Goal: Transaction & Acquisition: Purchase product/service

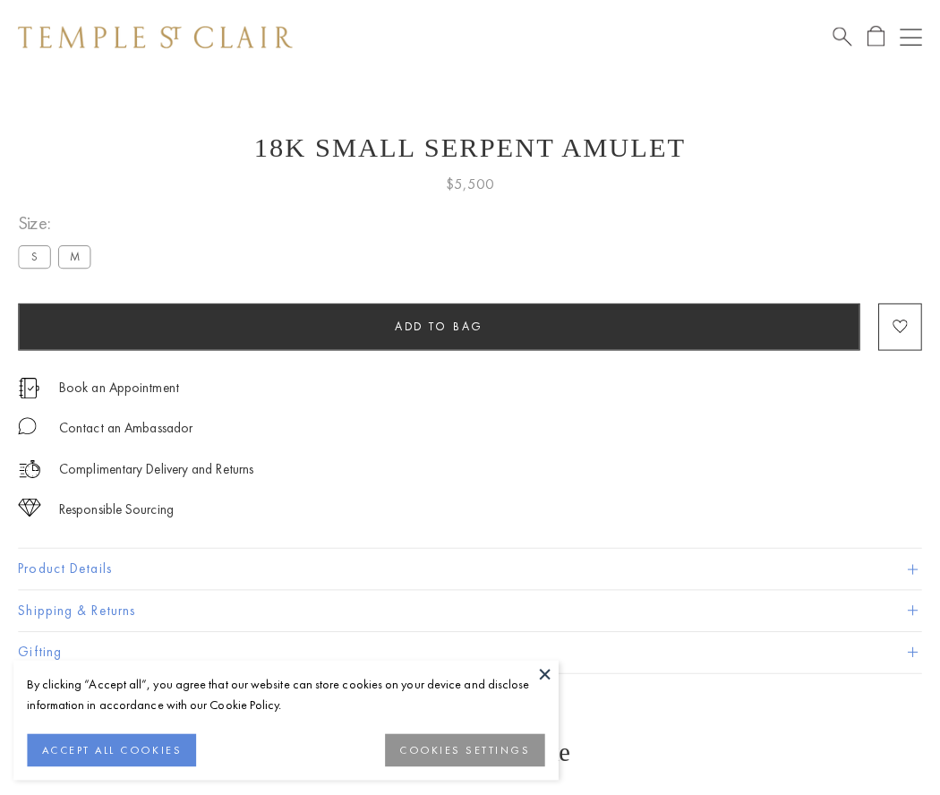
scroll to position [7, 0]
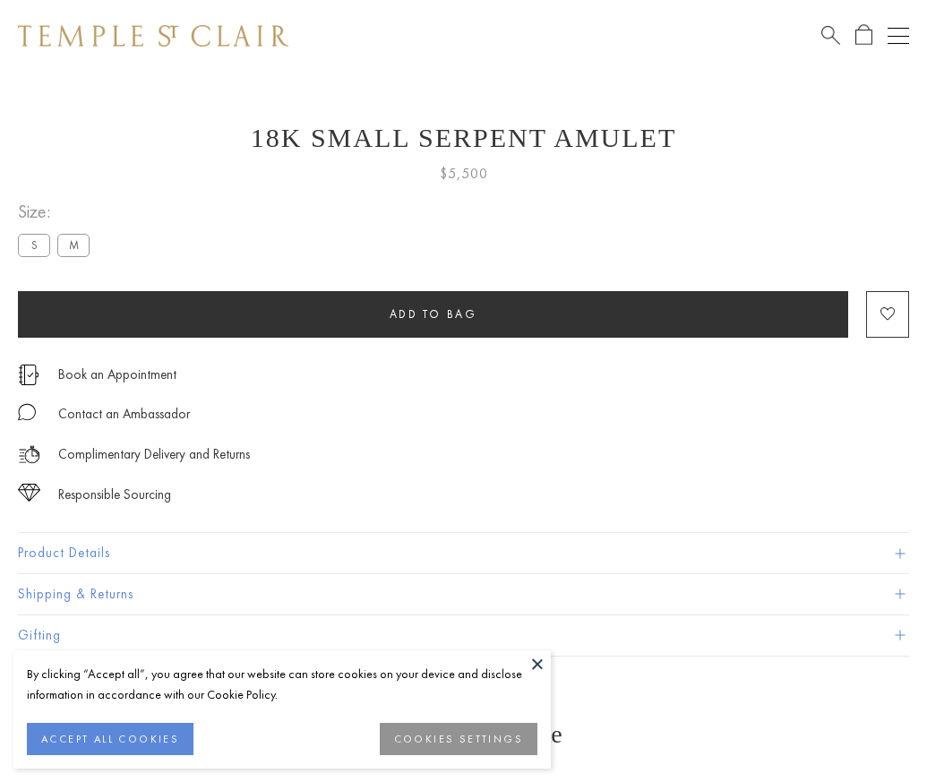
click at [433, 313] on span "Add to bag" at bounding box center [434, 313] width 88 height 15
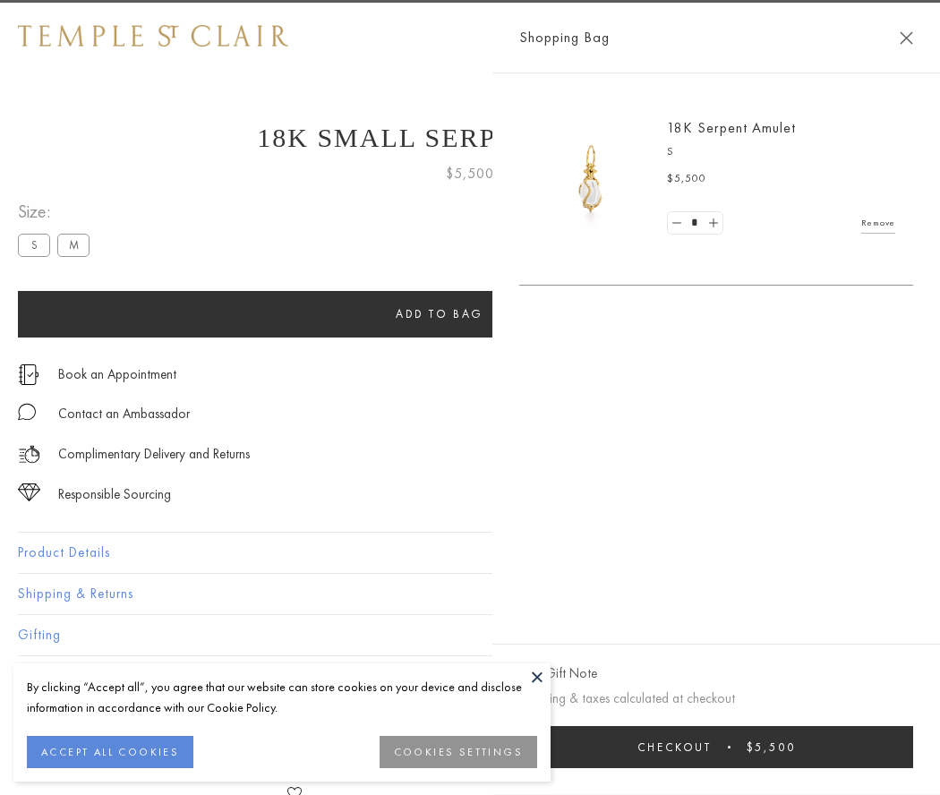
click at [779, 747] on button "Checkout $5,500" at bounding box center [716, 747] width 394 height 42
